Goal: Information Seeking & Learning: Learn about a topic

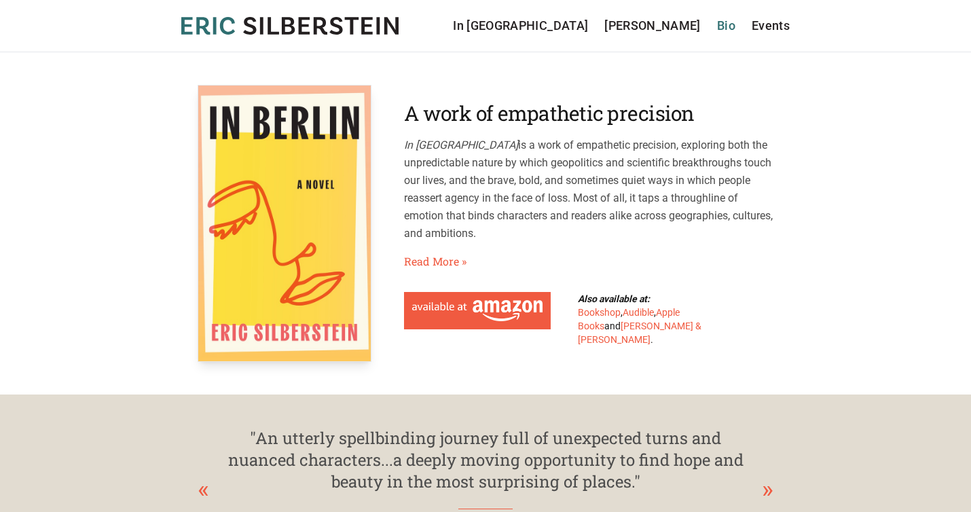
click at [724, 23] on link "Bio" at bounding box center [726, 25] width 18 height 19
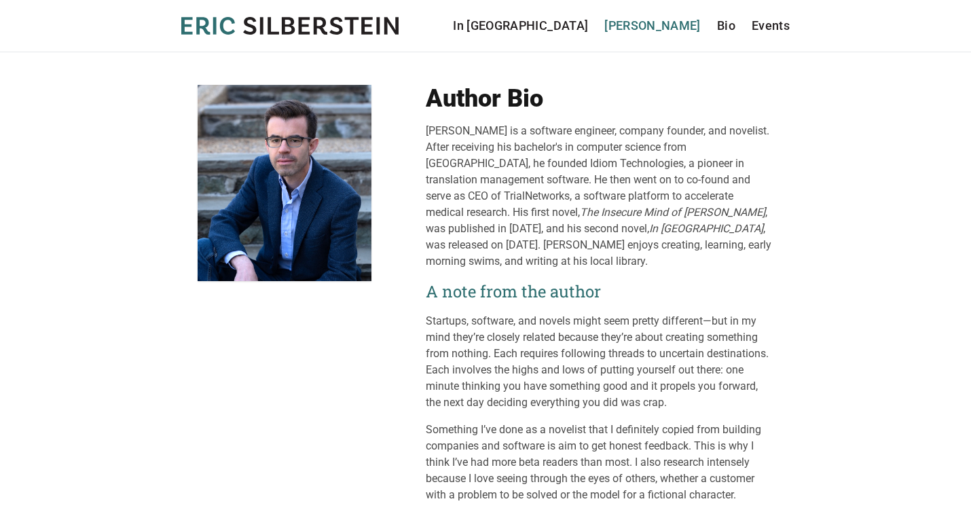
click at [671, 34] on link "[PERSON_NAME]" at bounding box center [653, 25] width 96 height 19
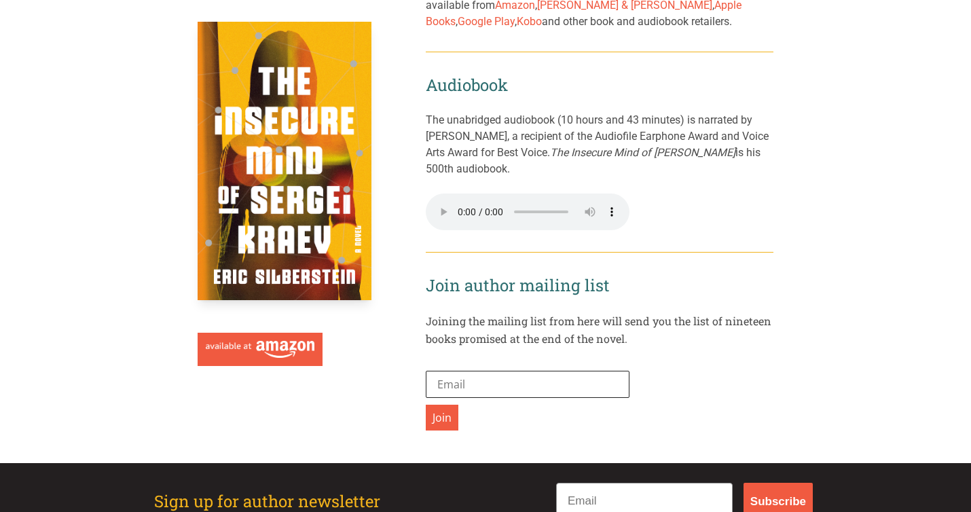
scroll to position [2094, 0]
